Goal: Task Accomplishment & Management: Use online tool/utility

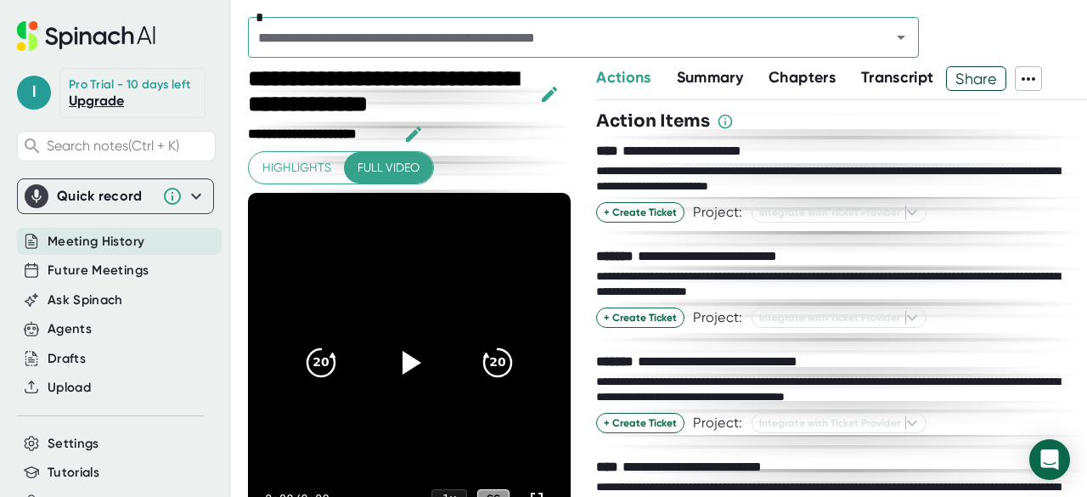
click at [909, 343] on div at bounding box center [841, 340] width 491 height 25
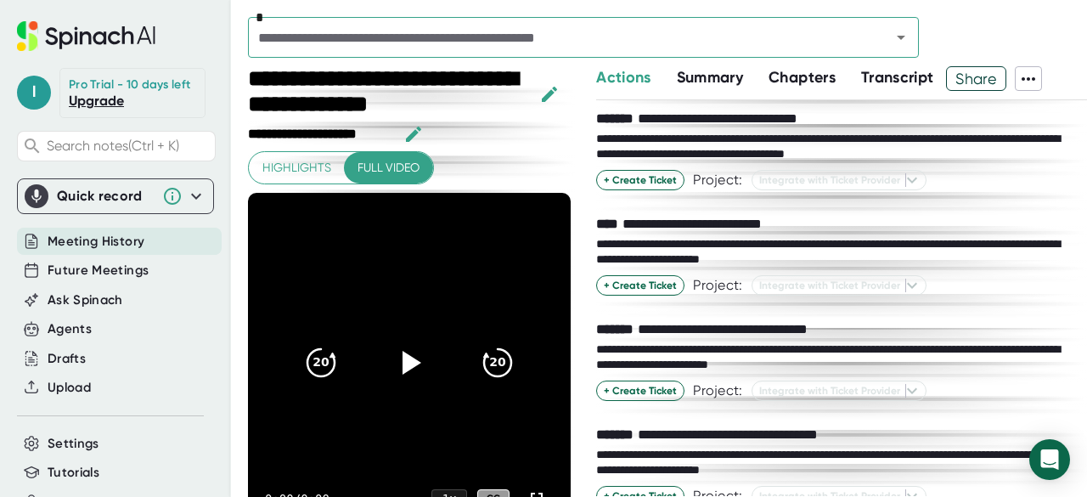
scroll to position [275, 0]
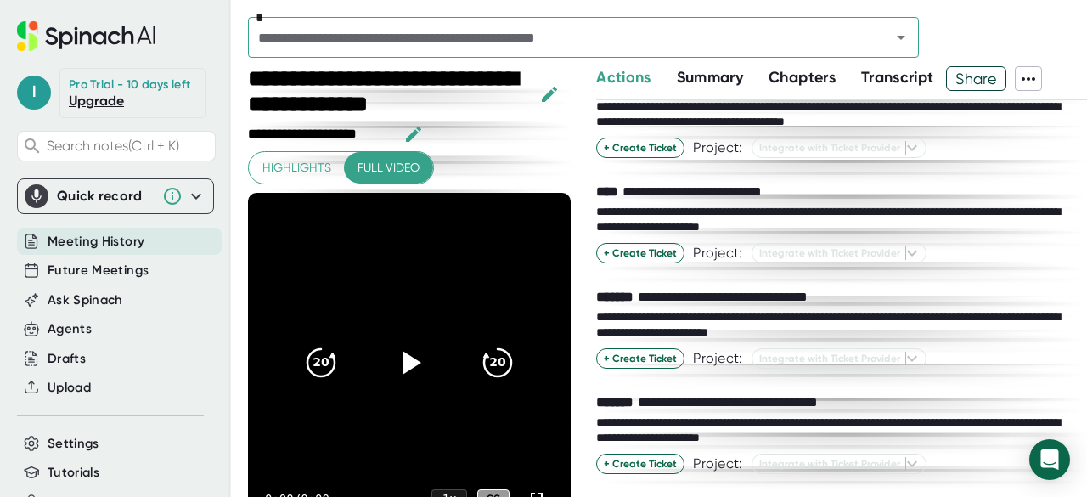
click at [929, 212] on div "**********" at bounding box center [834, 220] width 477 height 30
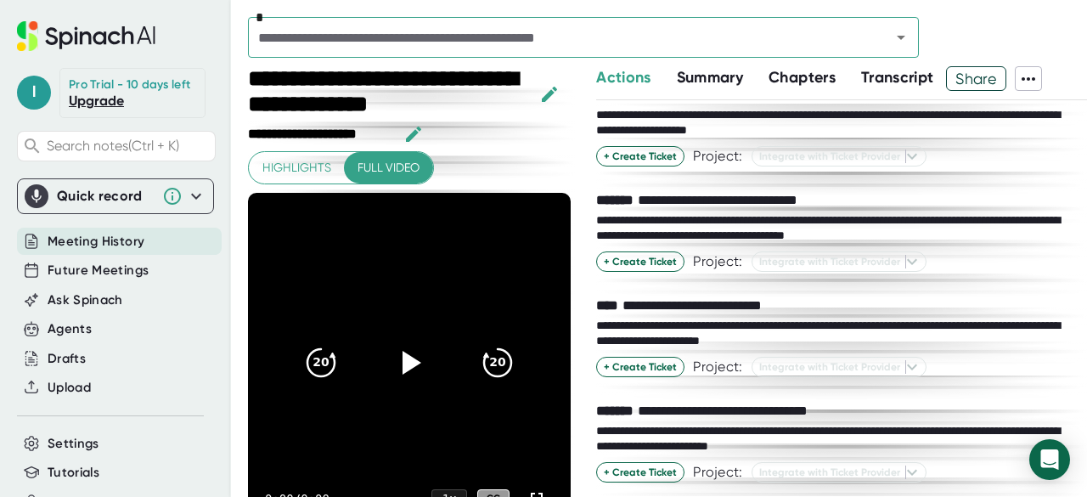
scroll to position [161, 0]
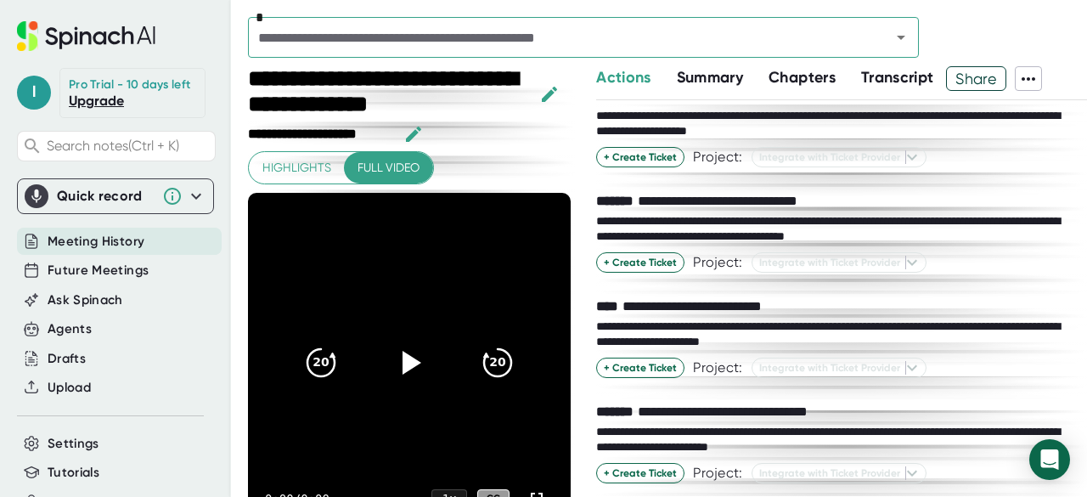
click at [984, 217] on div "**********" at bounding box center [834, 229] width 477 height 30
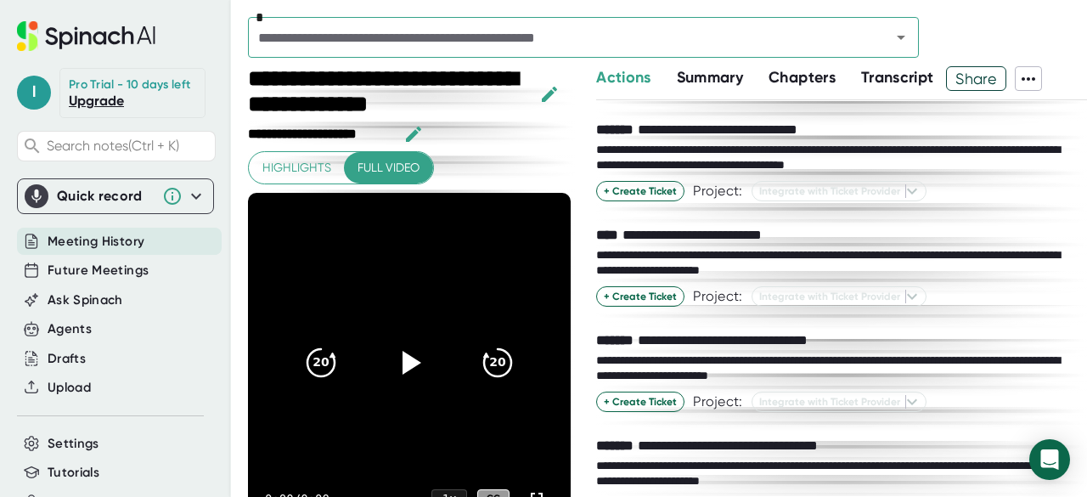
scroll to position [235, 0]
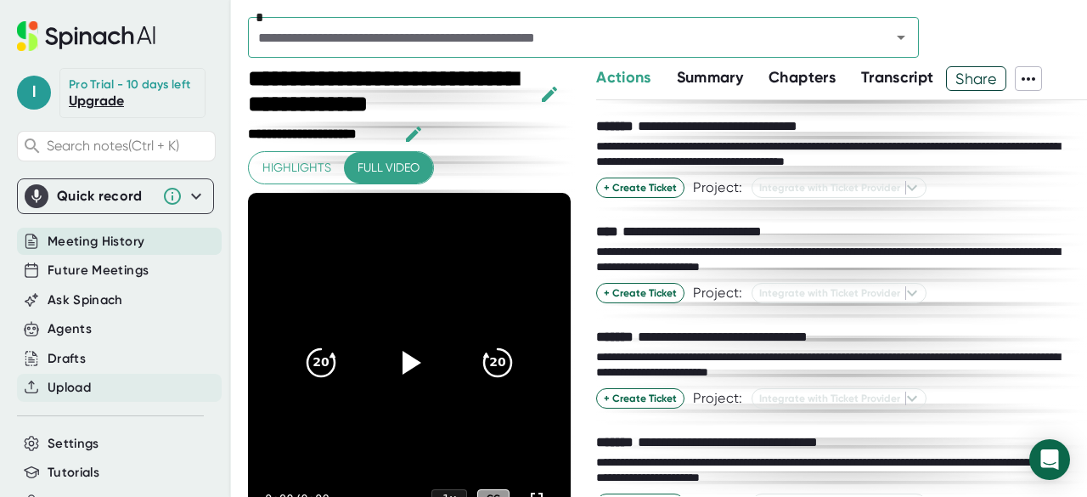
click at [78, 396] on span "Upload" at bounding box center [69, 388] width 43 height 20
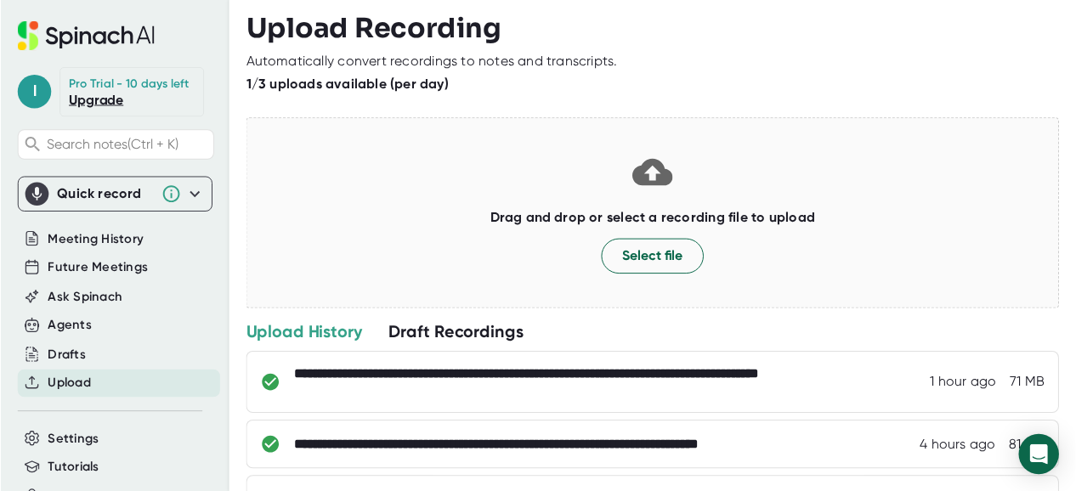
scroll to position [190, 0]
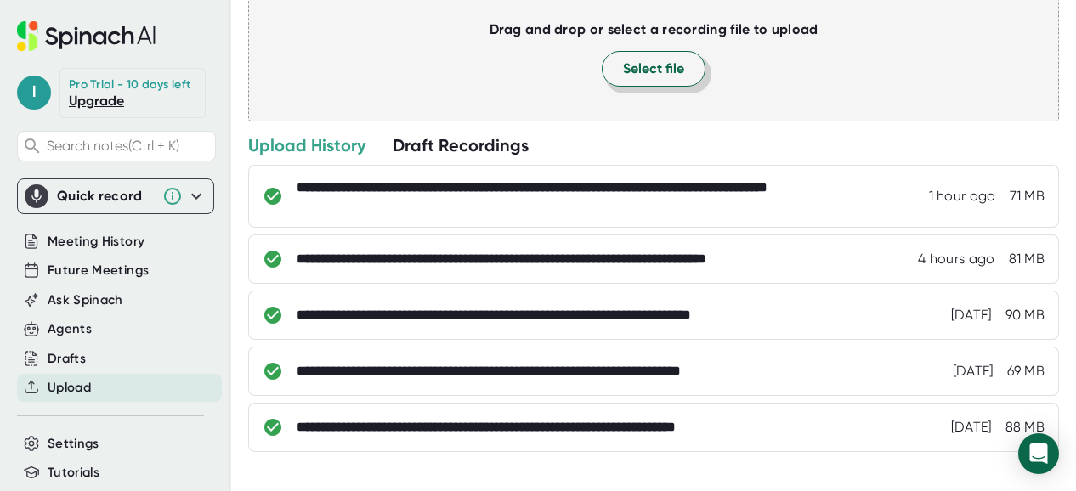
click at [649, 68] on span "Select file" at bounding box center [653, 69] width 61 height 20
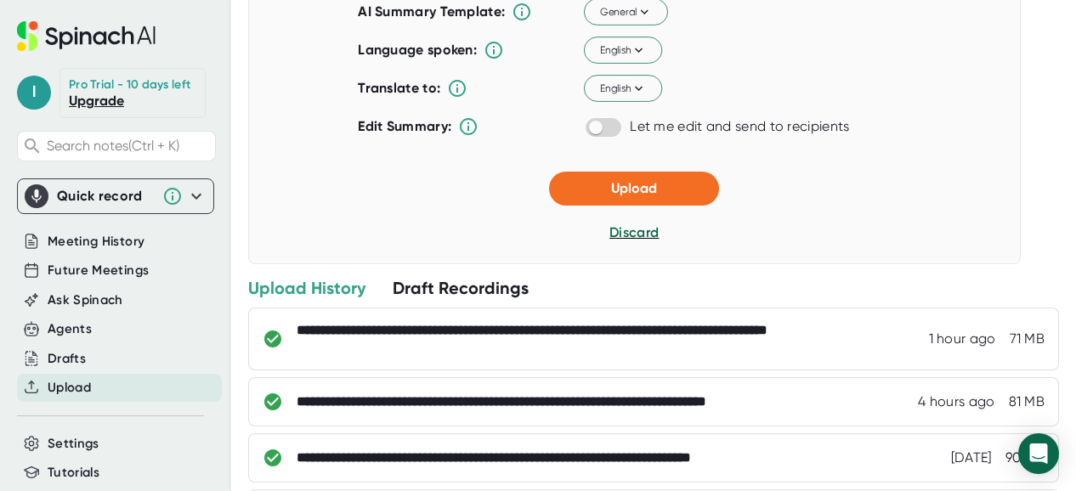
scroll to position [241, 0]
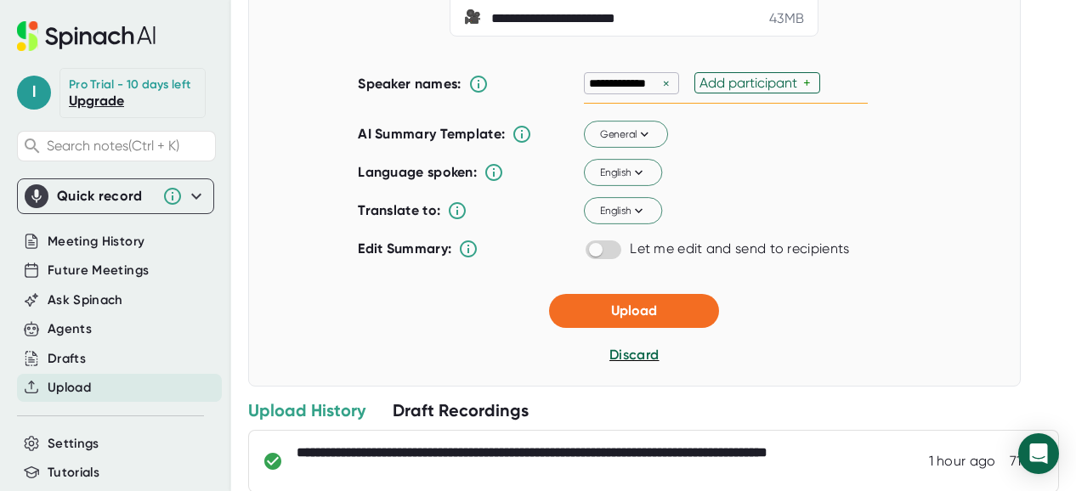
click at [658, 92] on div "×" at bounding box center [665, 84] width 15 height 16
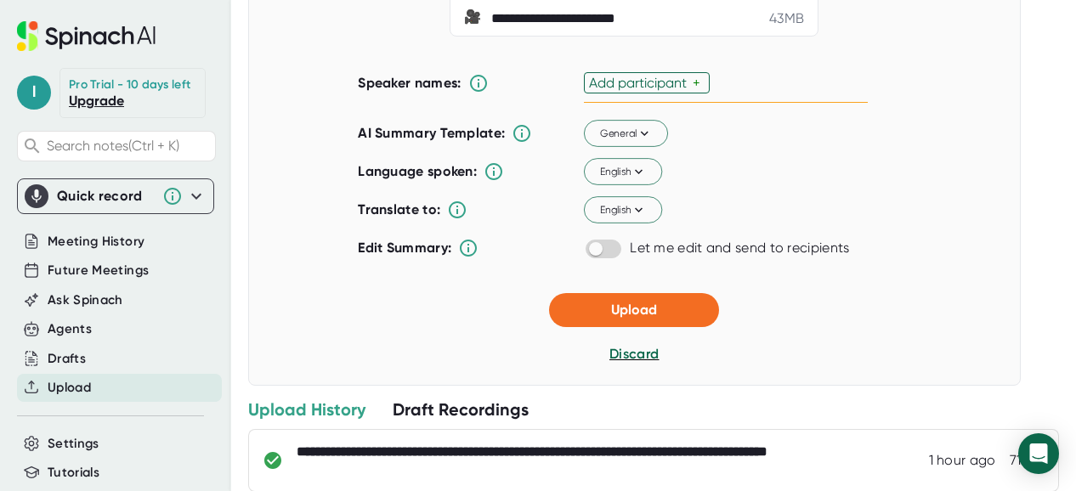
click at [648, 91] on div "Add participant" at bounding box center [641, 83] width 104 height 16
type input "[PERSON_NAME]"
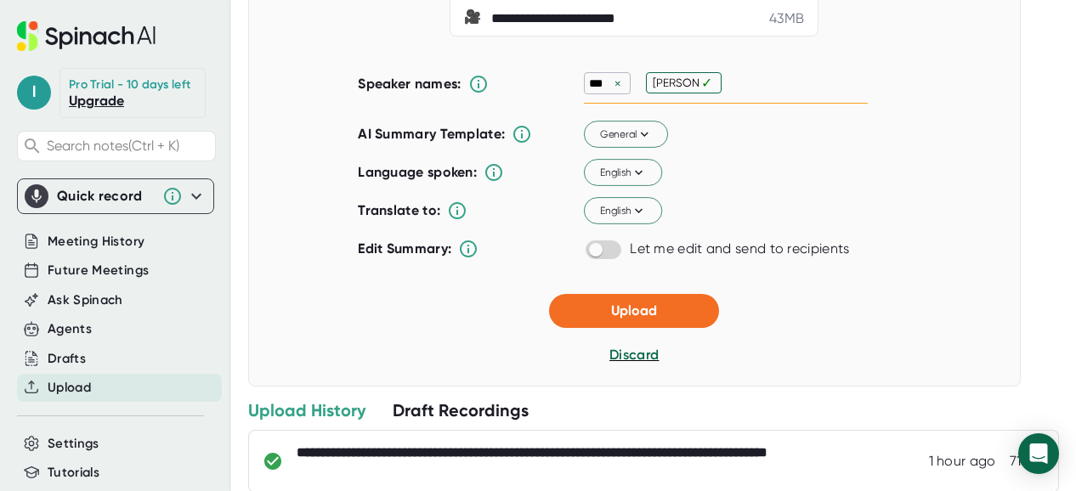
type input "[PERSON_NAME]"
type input "T"
type input "m"
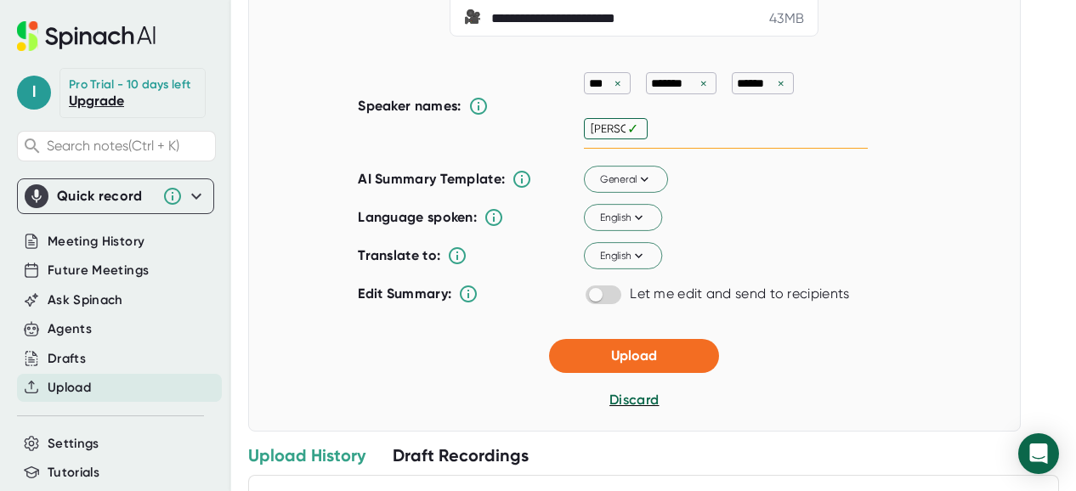
type input "Muthu"
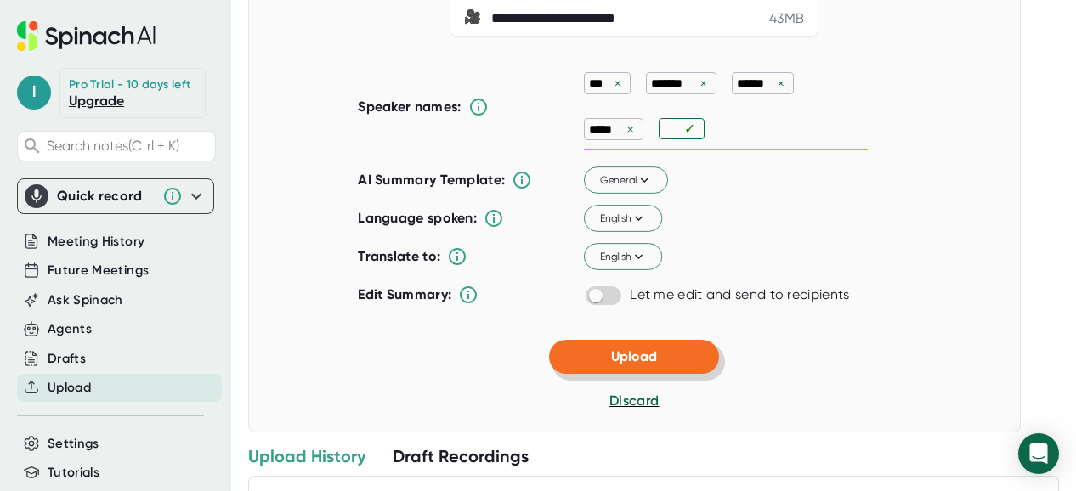
click at [625, 364] on span "Upload" at bounding box center [634, 356] width 46 height 16
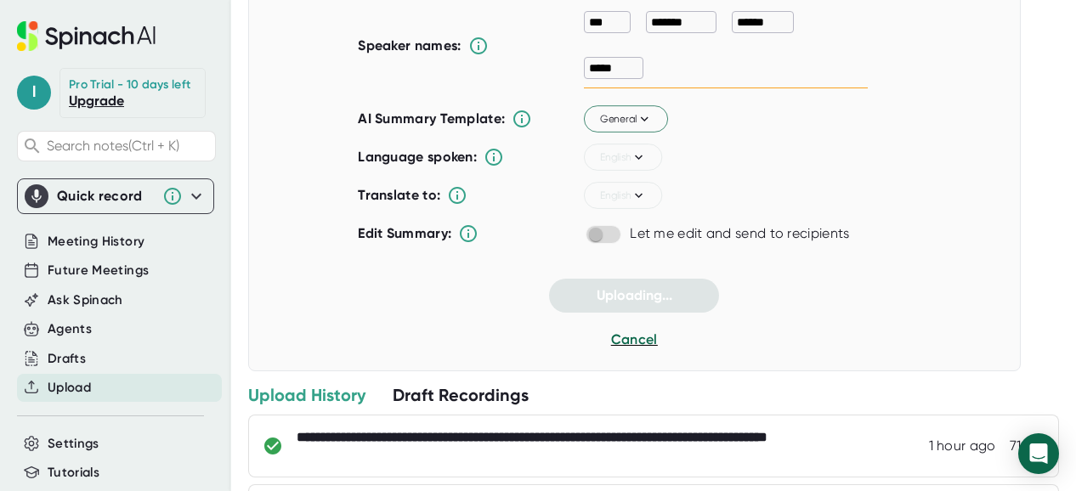
scroll to position [97, 0]
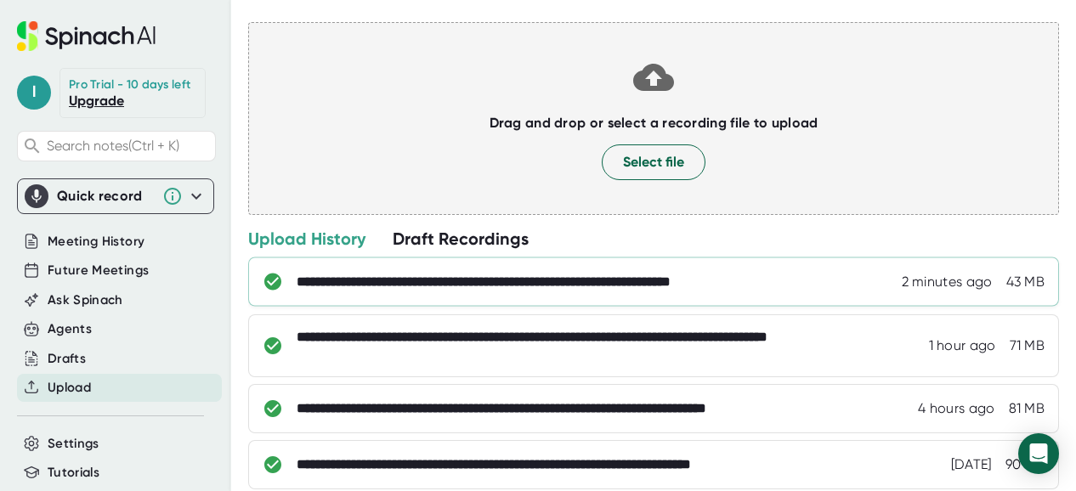
click at [404, 281] on div "**********" at bounding box center [559, 282] width 524 height 17
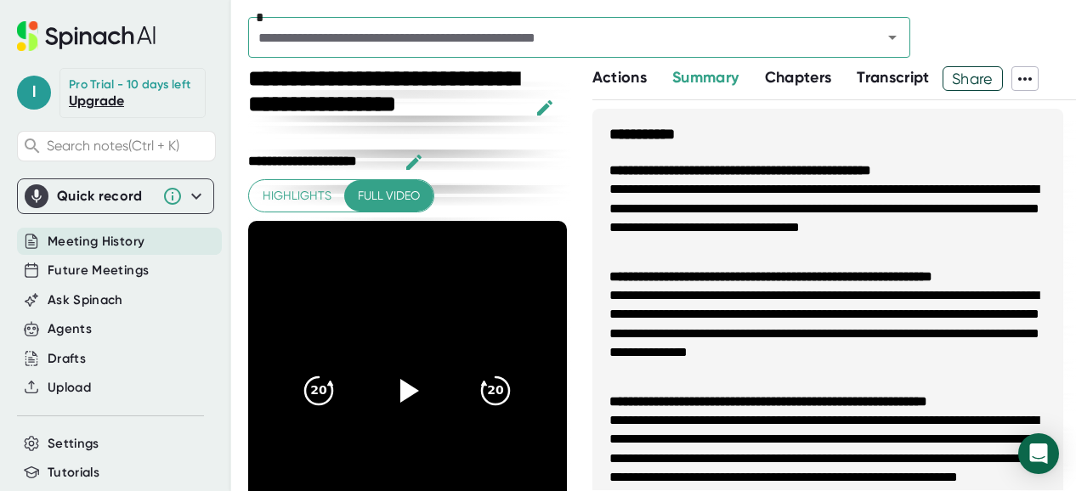
click at [617, 83] on span "Actions" at bounding box center [619, 77] width 54 height 19
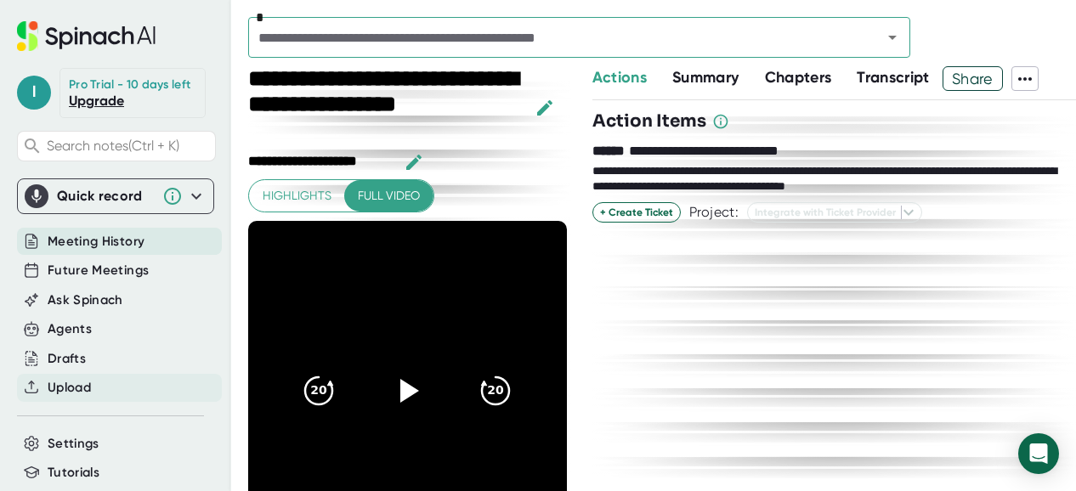
click at [61, 395] on span "Upload" at bounding box center [69, 388] width 43 height 20
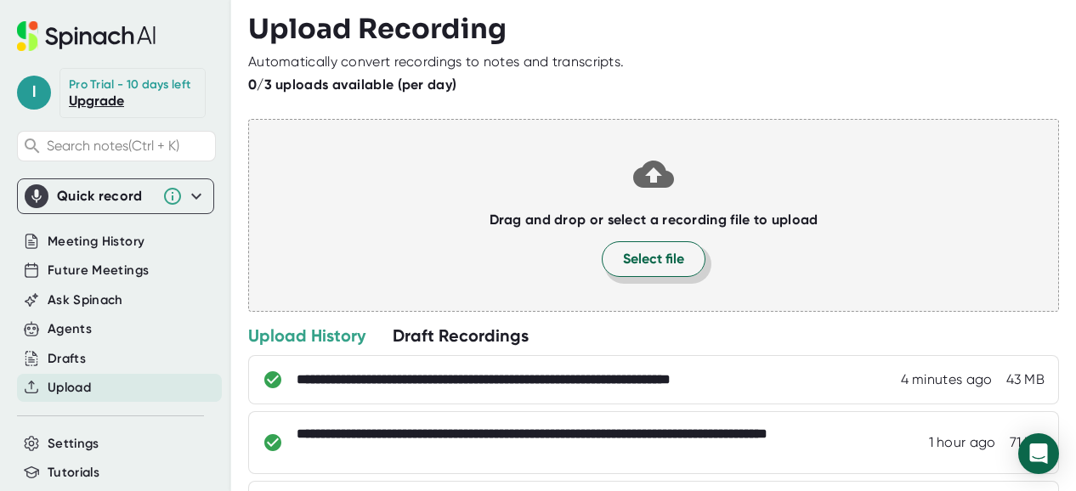
click at [649, 268] on span "Select file" at bounding box center [653, 259] width 61 height 20
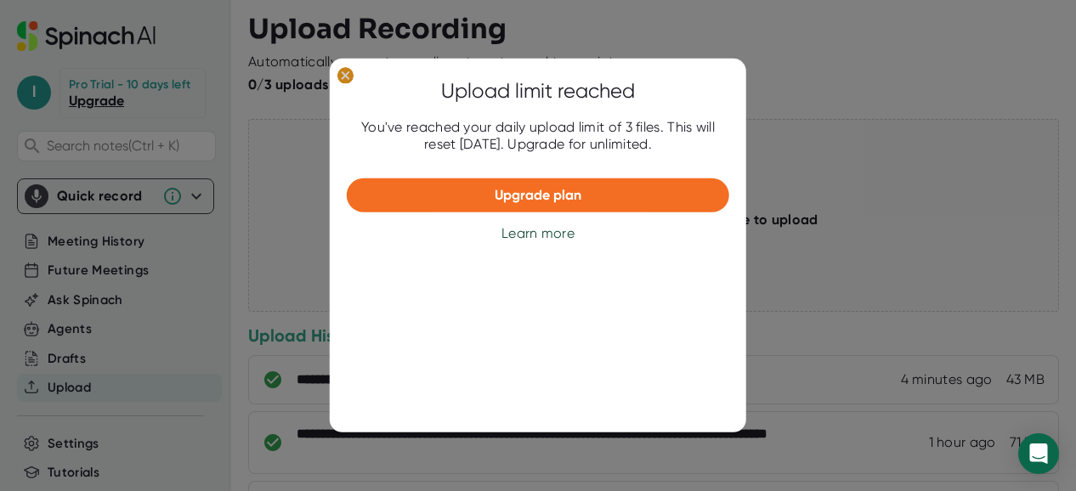
click at [341, 78] on ellipse at bounding box center [345, 75] width 16 height 17
